Goal: Find specific page/section: Find specific page/section

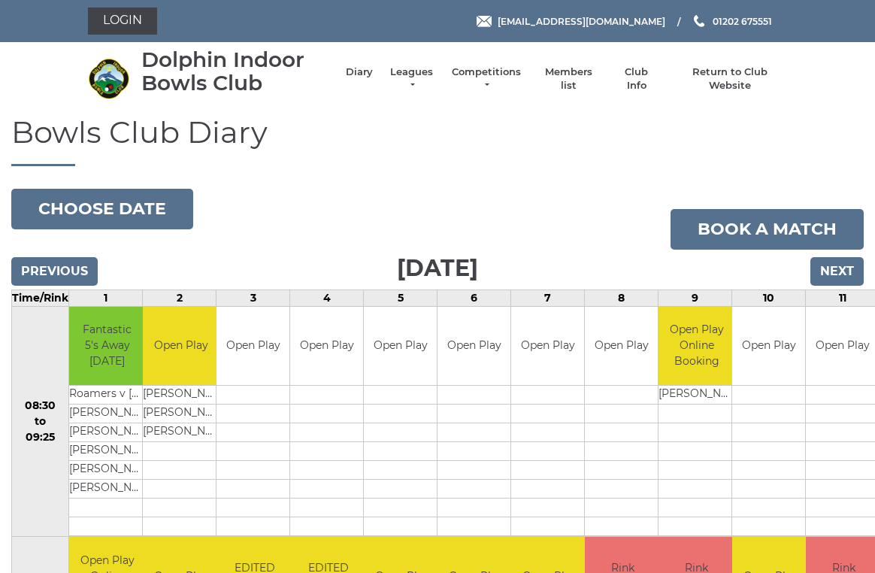
click at [574, 83] on link "Members list" at bounding box center [568, 78] width 62 height 27
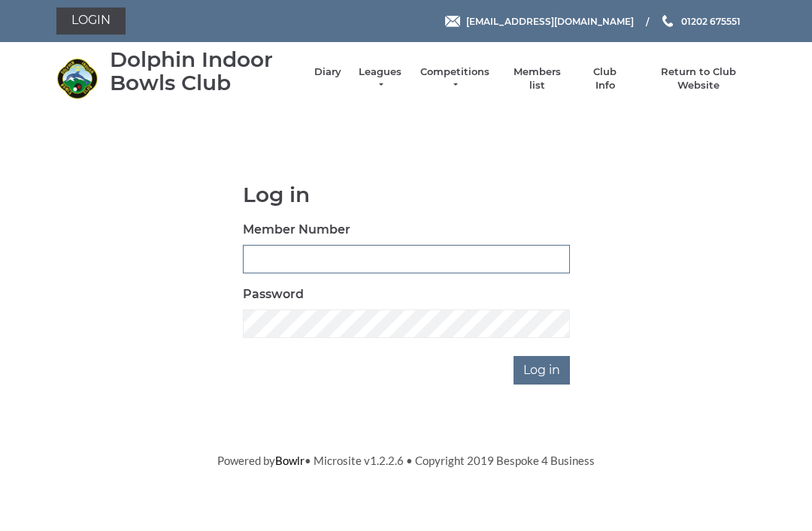
click at [280, 263] on input "Member Number" at bounding box center [406, 259] width 327 height 29
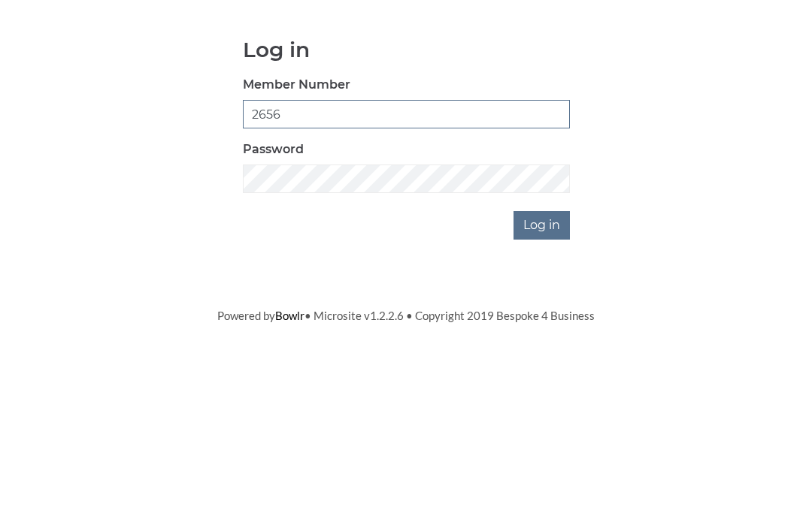
type input "2656"
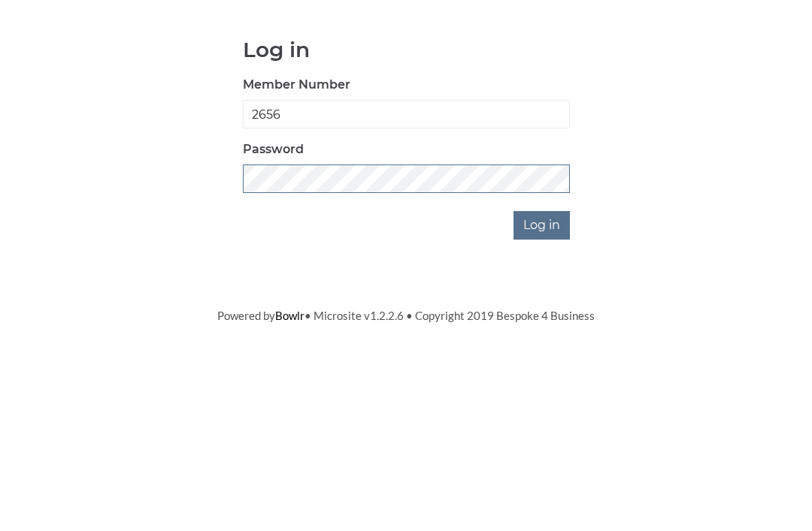
click at [543, 356] on input "Log in" at bounding box center [541, 370] width 56 height 29
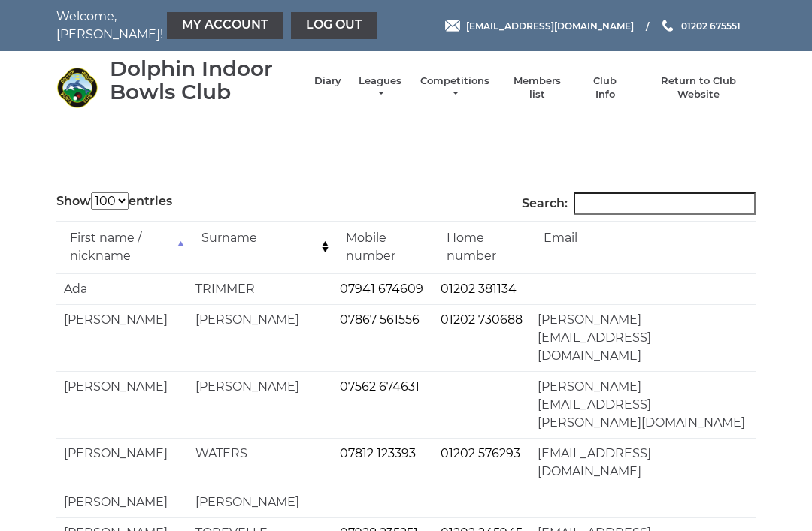
select select "100"
click at [613, 207] on input "Search:" at bounding box center [664, 203] width 182 height 23
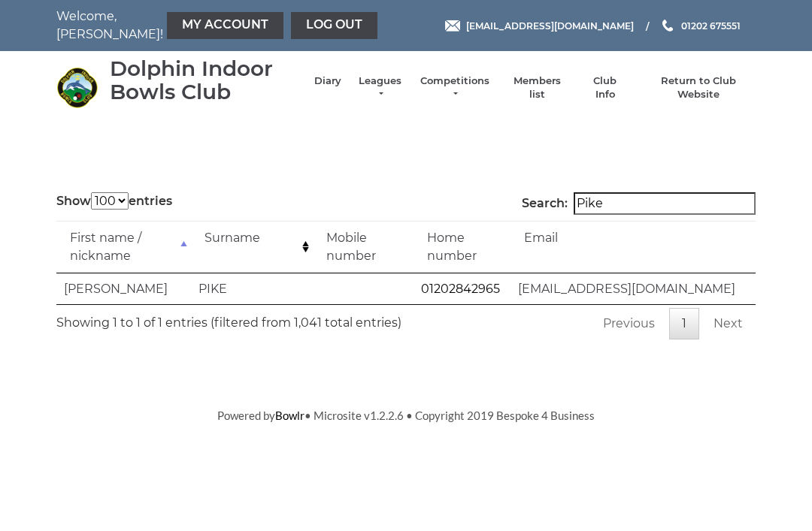
click at [659, 207] on input "Pike" at bounding box center [664, 203] width 182 height 23
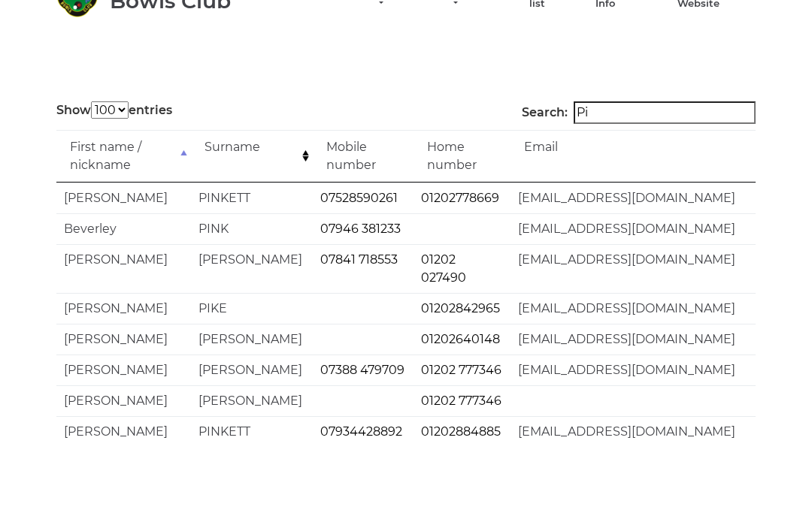
type input "P"
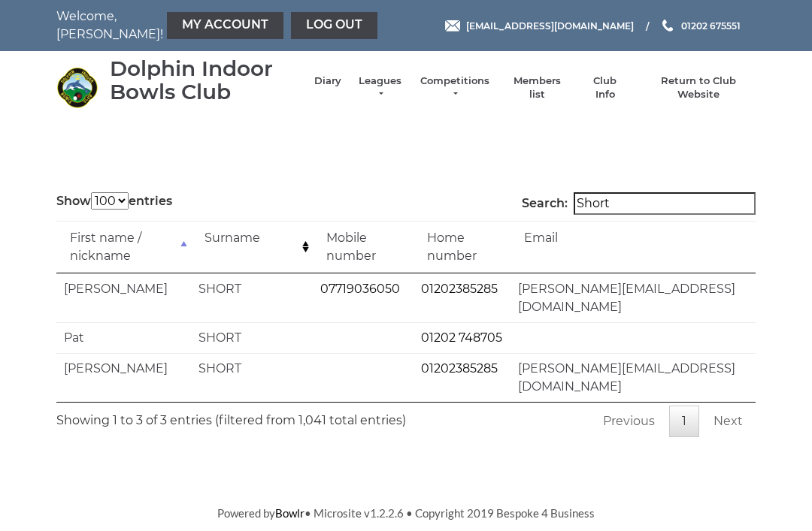
type input "Short"
click at [291, 29] on link "Log out" at bounding box center [334, 25] width 86 height 27
